Goal: Information Seeking & Learning: Learn about a topic

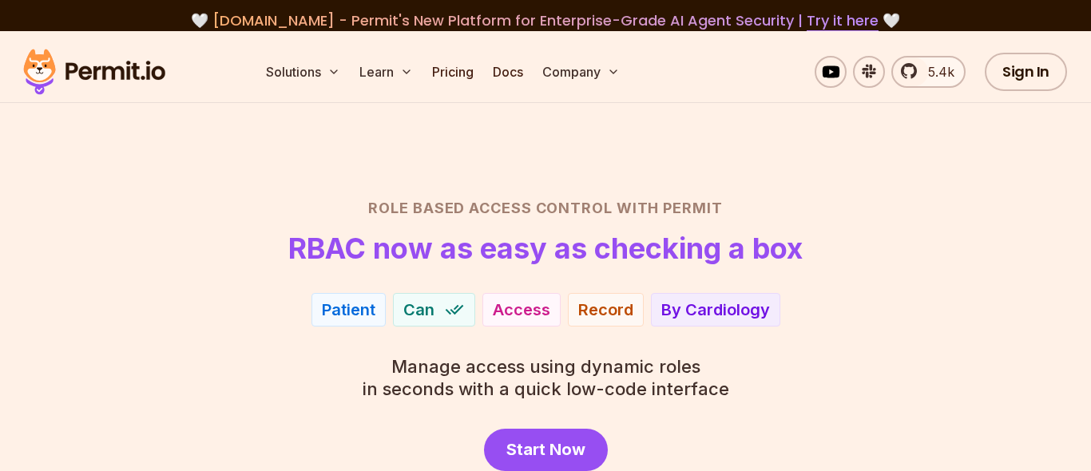
click at [151, 119] on section "Role Based Access Control with Permit RBAC now as easy as checking a box Patien…" at bounding box center [545, 308] width 1091 height 555
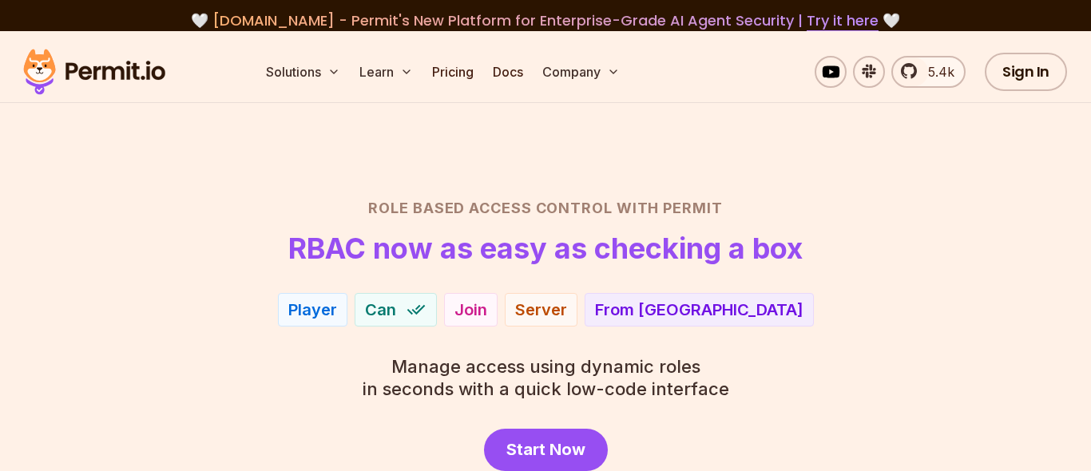
scroll to position [88, 0]
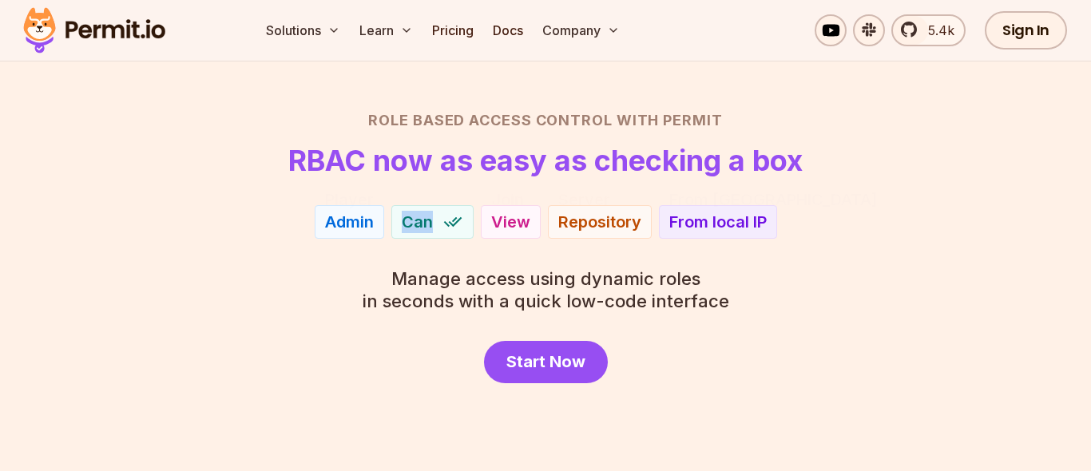
click at [353, 217] on div "Admin" at bounding box center [349, 222] width 49 height 22
click at [307, 205] on div "Admin Can View Repository From local IP" at bounding box center [545, 222] width 1015 height 34
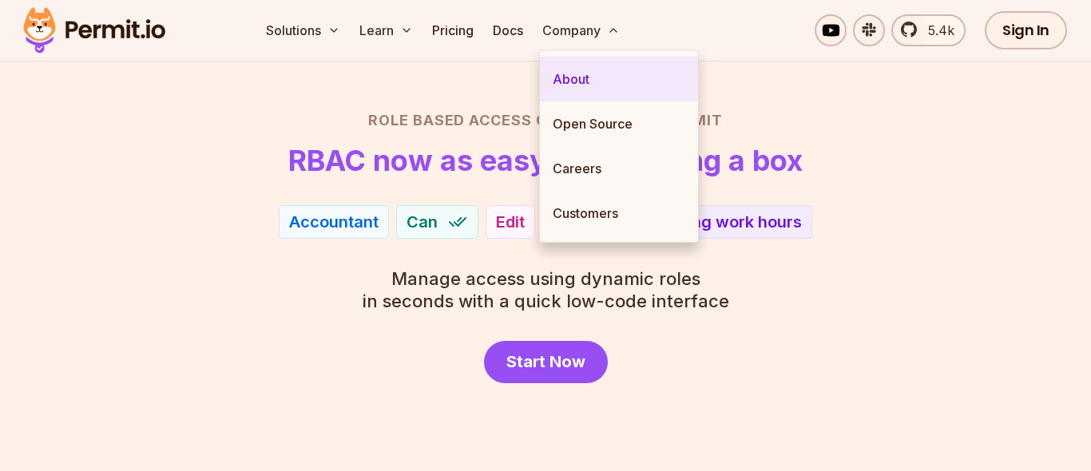
click at [597, 87] on link "About" at bounding box center [619, 79] width 158 height 45
click at [612, 76] on link "About" at bounding box center [619, 79] width 158 height 45
click at [590, 73] on link "About" at bounding box center [619, 79] width 158 height 45
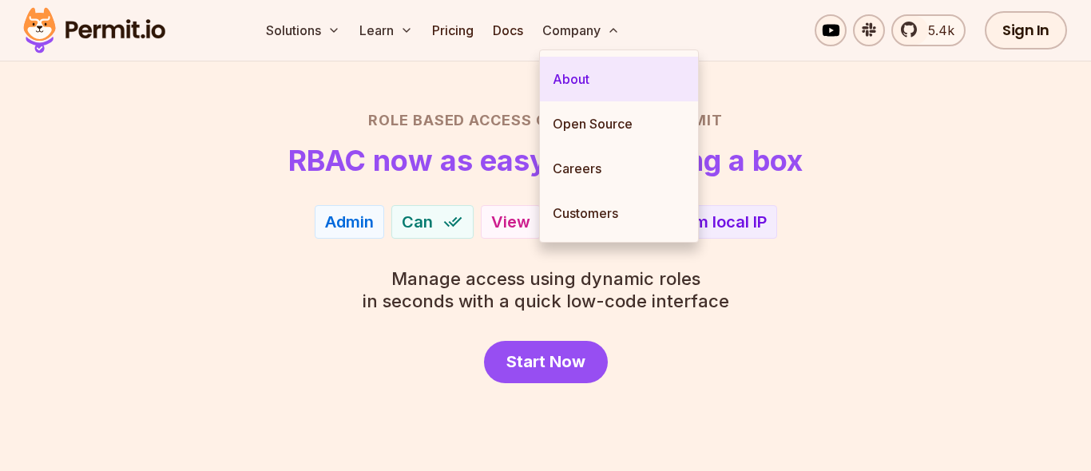
click at [590, 73] on link "About" at bounding box center [619, 79] width 158 height 45
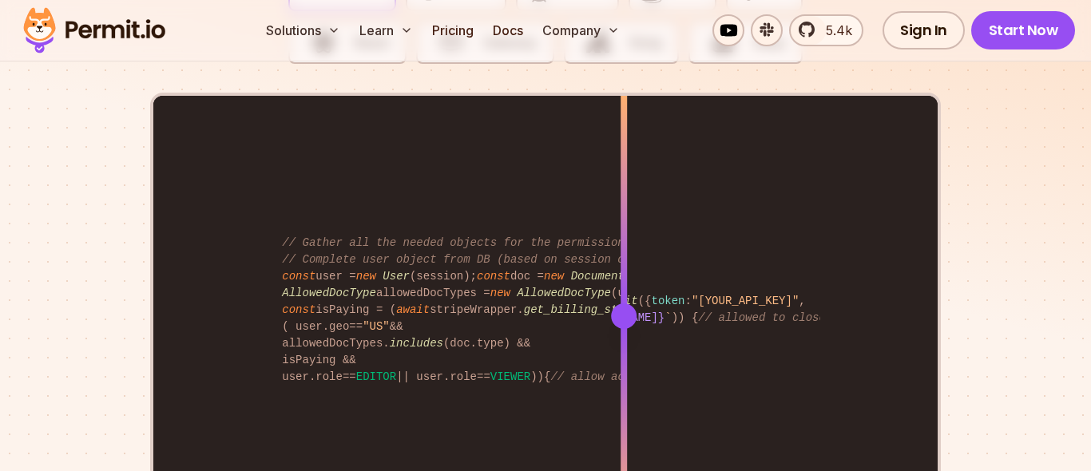
scroll to position [3231, 0]
